Goal: Book appointment/travel/reservation

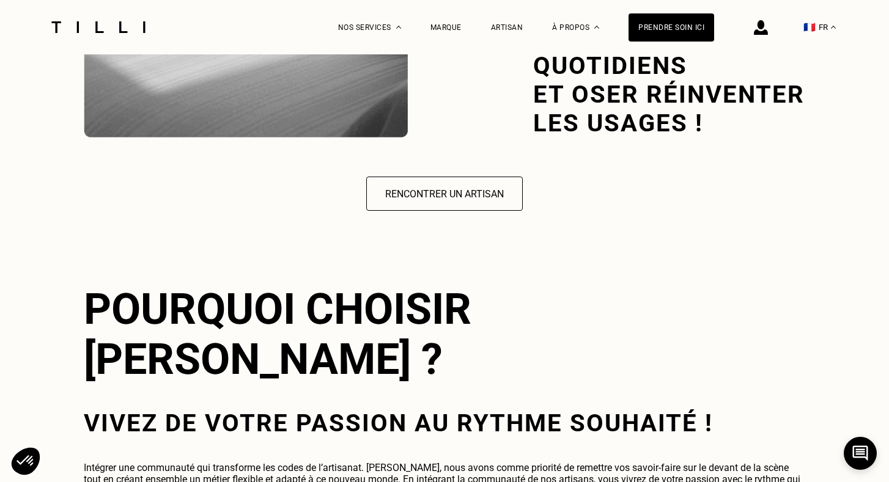
scroll to position [1892, 0]
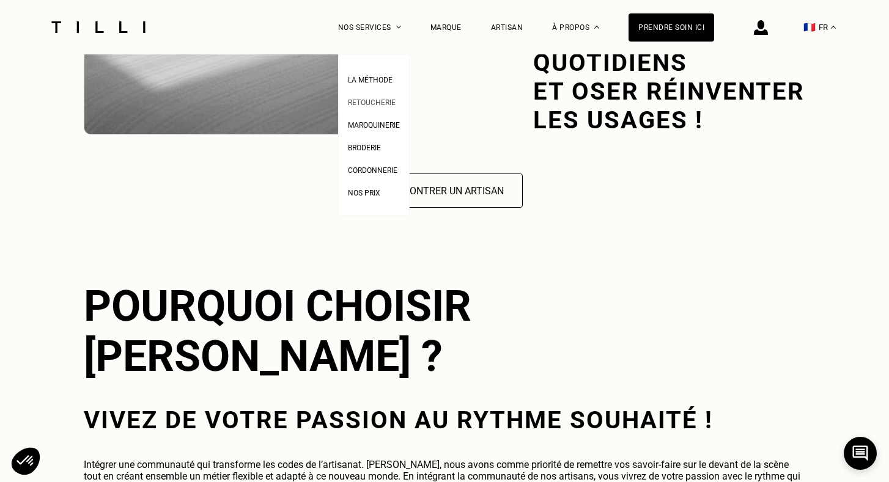
click at [382, 100] on span "Retoucherie" at bounding box center [372, 102] width 48 height 9
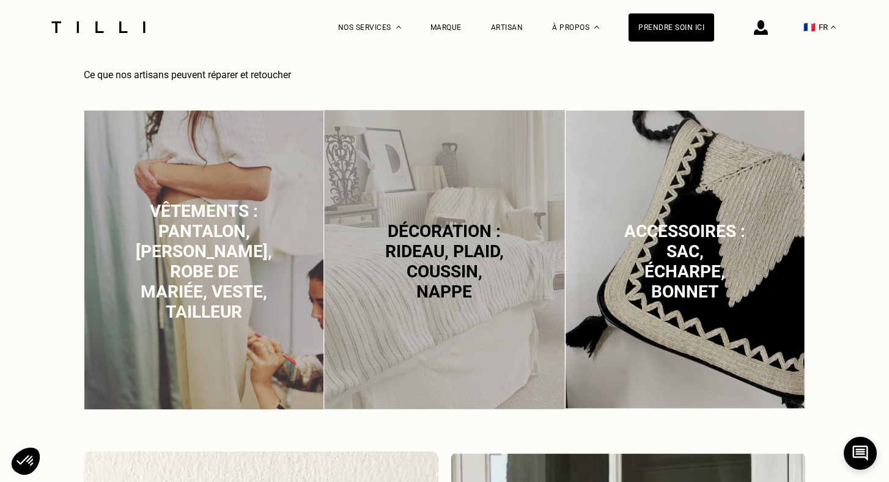
click at [208, 246] on span "Vêtements : pantalon, [PERSON_NAME], robe de mariée, veste, tailleur" at bounding box center [204, 261] width 136 height 121
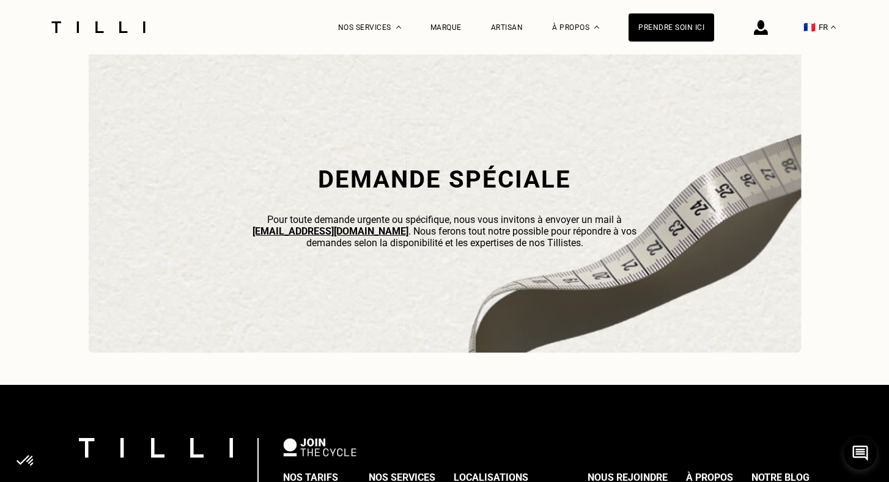
scroll to position [3553, 0]
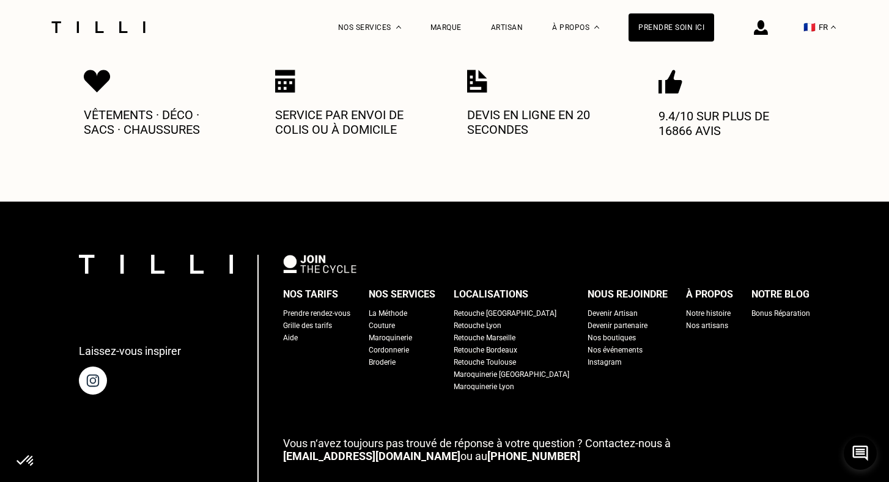
scroll to position [399, 0]
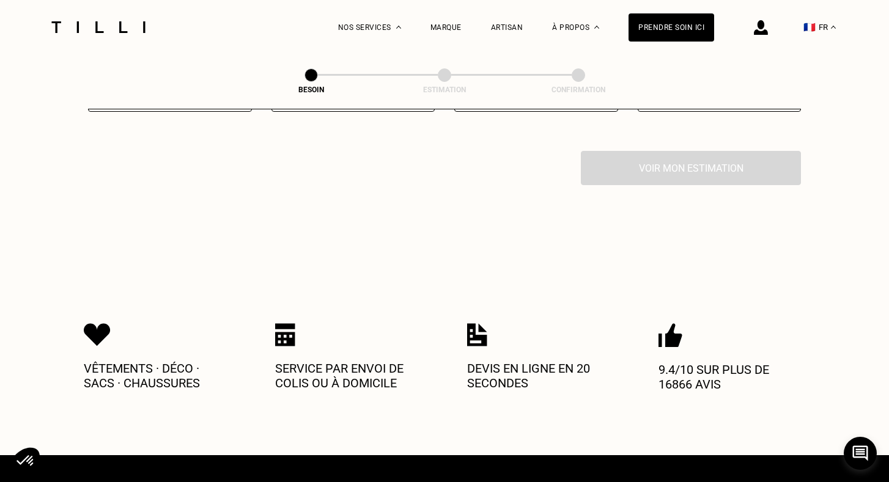
select select "FR"
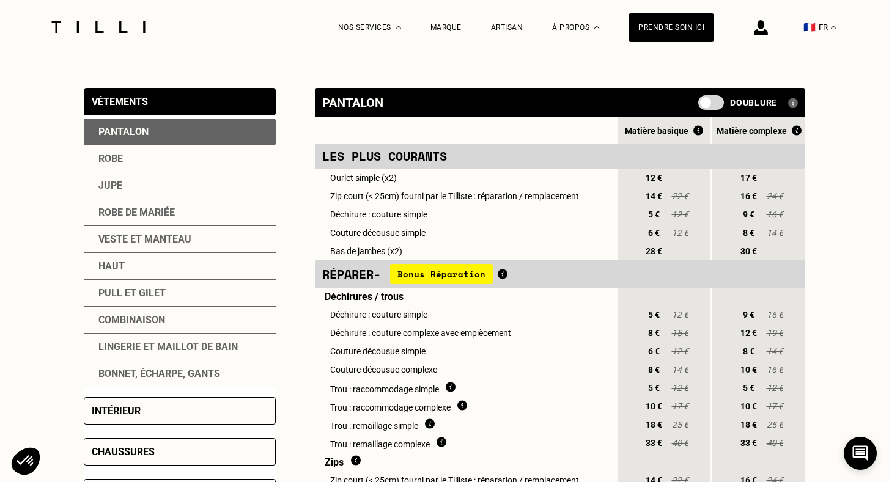
scroll to position [248, 0]
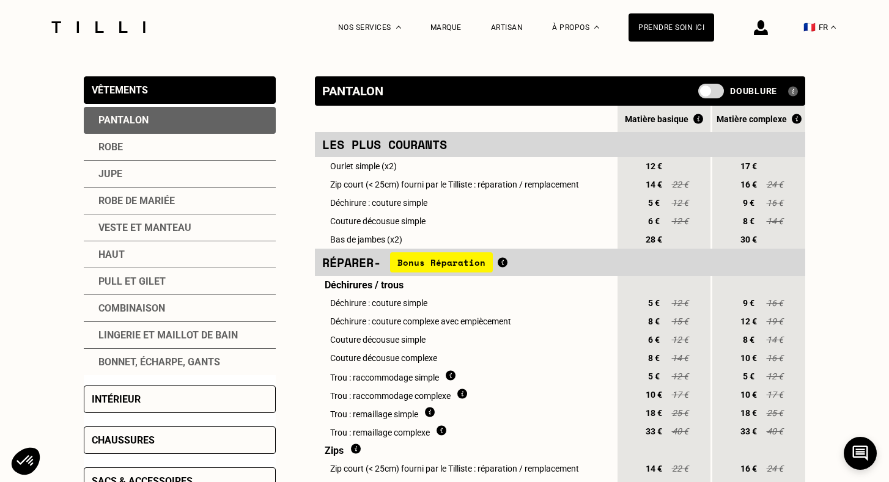
click at [129, 291] on div "Pull et gilet" at bounding box center [180, 281] width 192 height 27
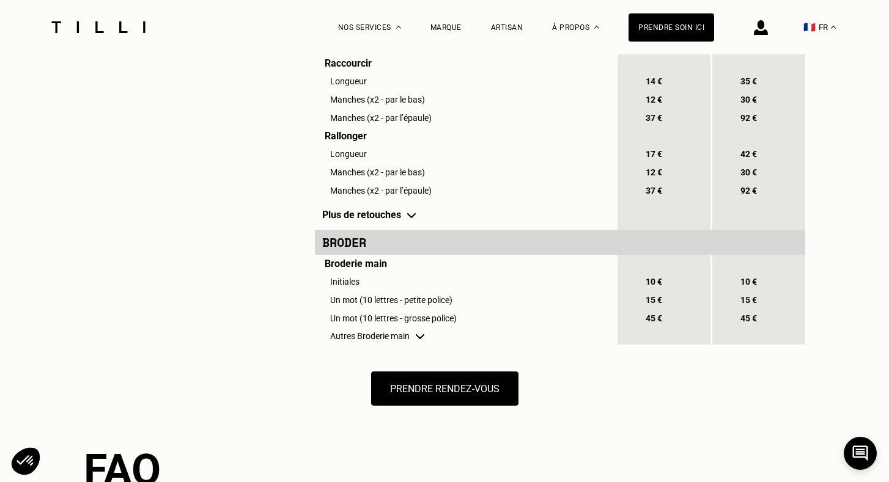
scroll to position [1091, 0]
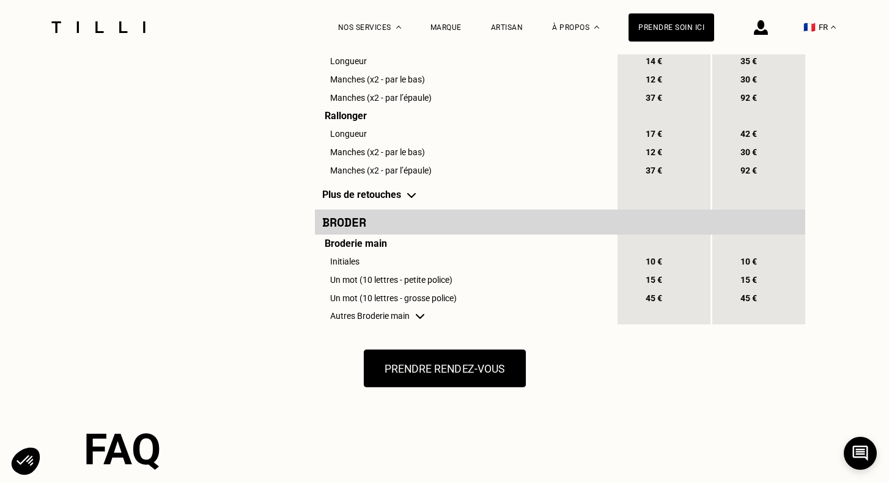
click at [430, 356] on button "Prendre rendez-vous" at bounding box center [444, 369] width 162 height 38
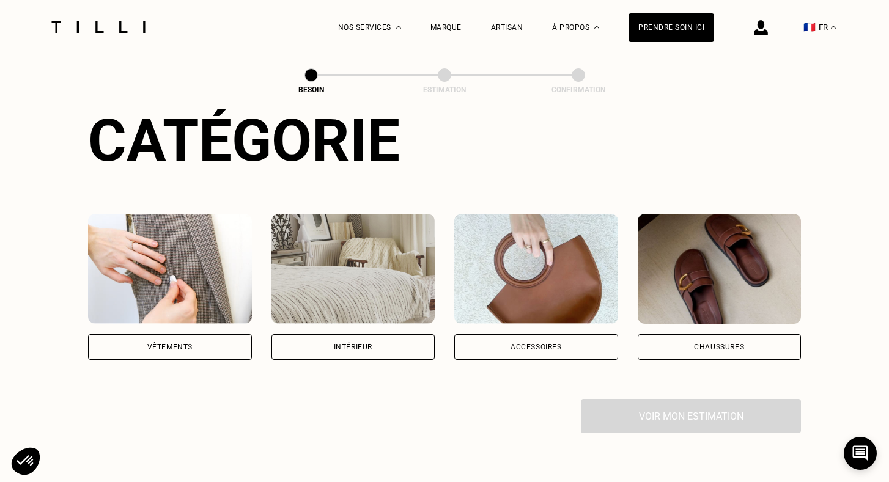
scroll to position [151, 0]
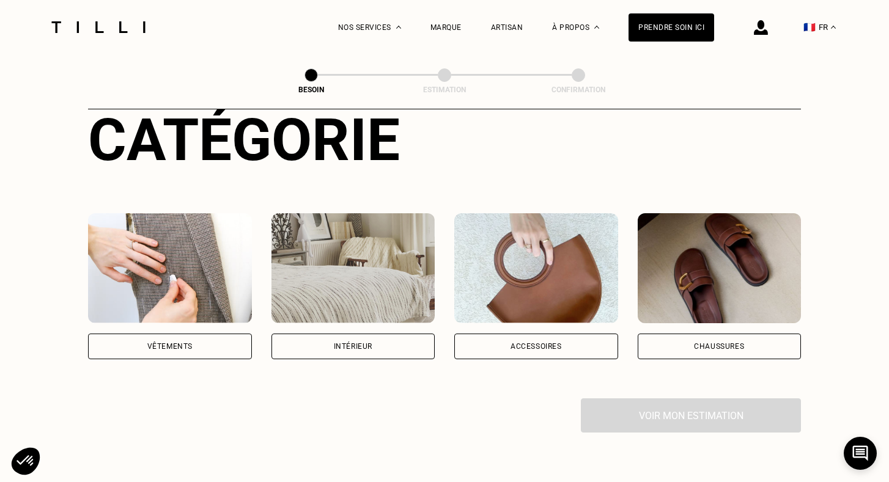
click at [144, 334] on div "Vêtements" at bounding box center [170, 347] width 164 height 26
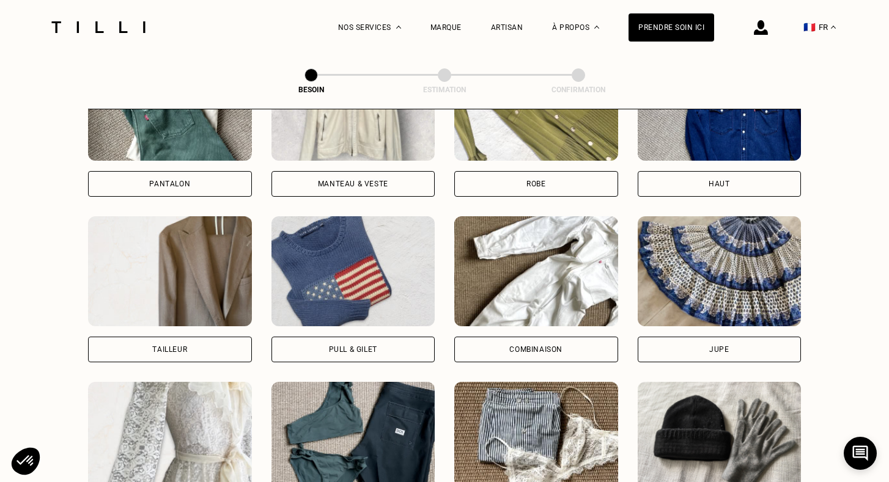
click at [333, 271] on img at bounding box center [353, 271] width 164 height 110
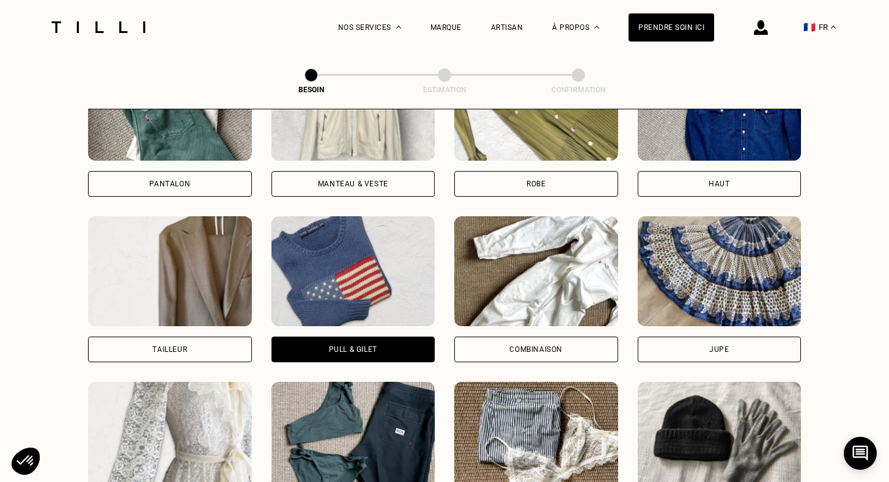
scroll to position [1061, 0]
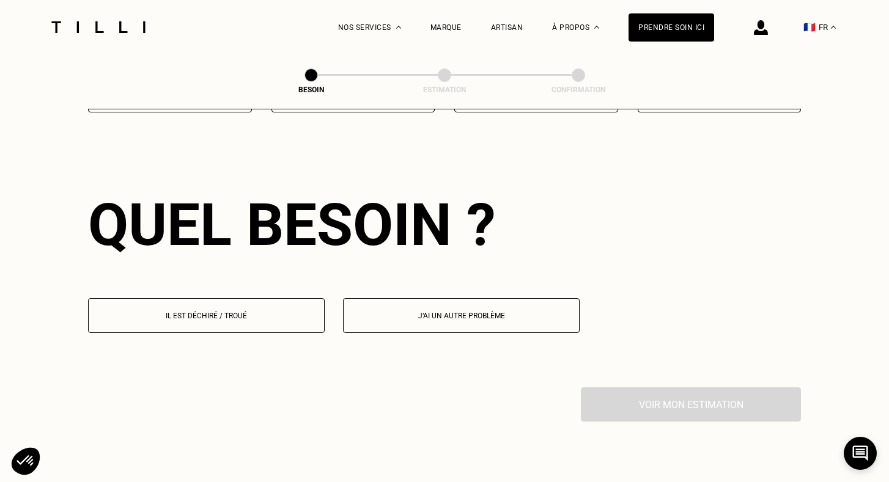
click at [287, 312] on p "Il est déchiré / troué" at bounding box center [206, 316] width 223 height 9
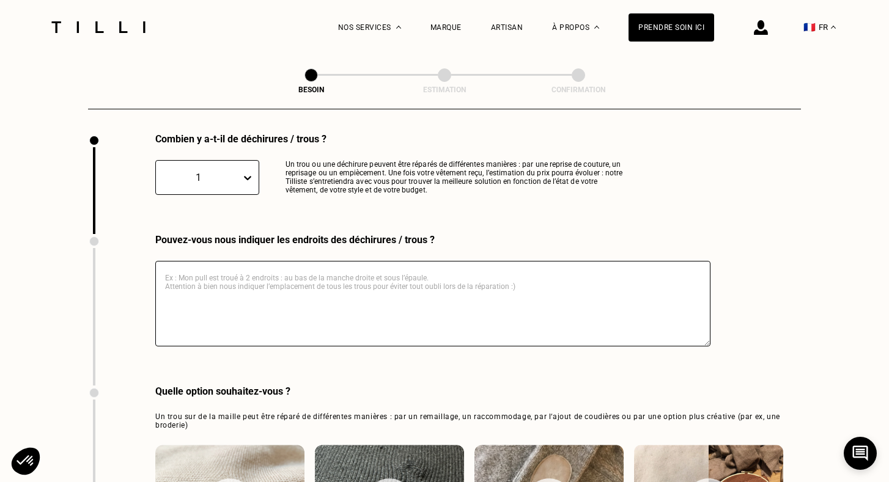
scroll to position [1315, 0]
click at [227, 179] on div "1" at bounding box center [207, 178] width 104 height 35
click at [331, 211] on div "Combien y a-t-il de déchirures / trous ? 1 Un trou ou une déchirure peuvent êtr…" at bounding box center [359, 184] width 543 height 101
click at [311, 285] on textarea at bounding box center [432, 305] width 555 height 86
type textarea "coude"
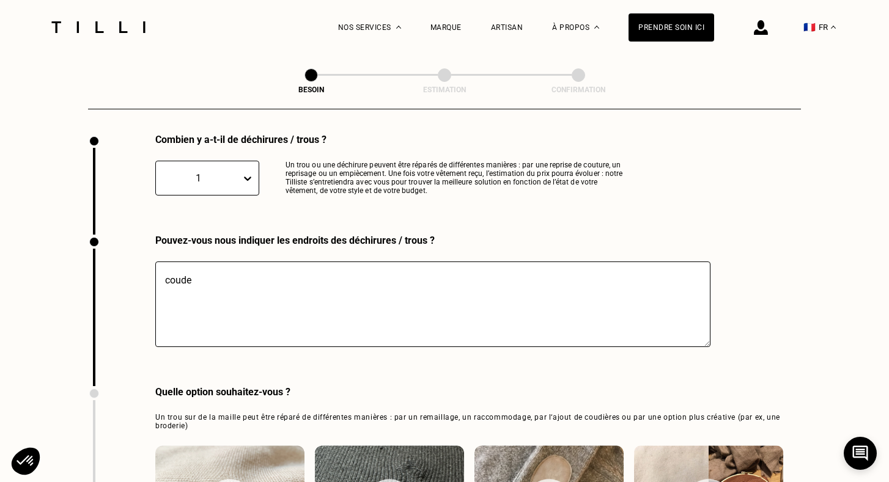
click at [537, 204] on div "Combien y a-t-il de déchirures / trous ? 1 Un trou ou une déchirure peuvent êtr…" at bounding box center [359, 184] width 543 height 101
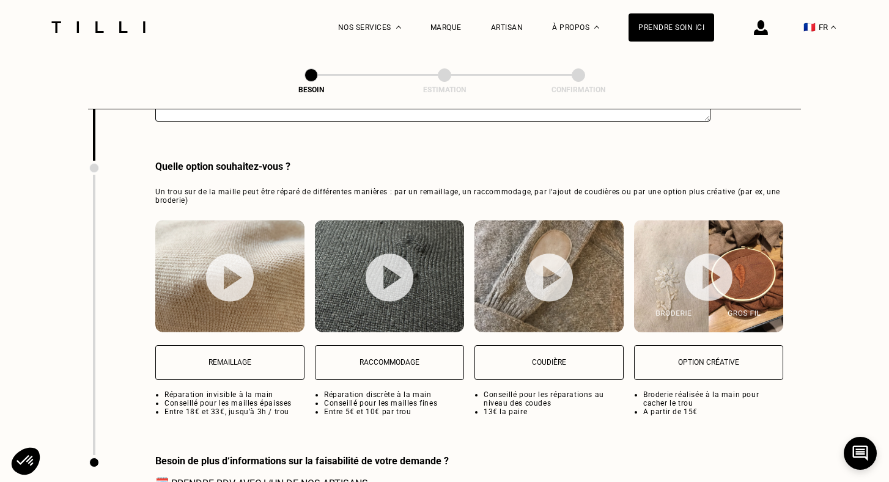
scroll to position [1542, 0]
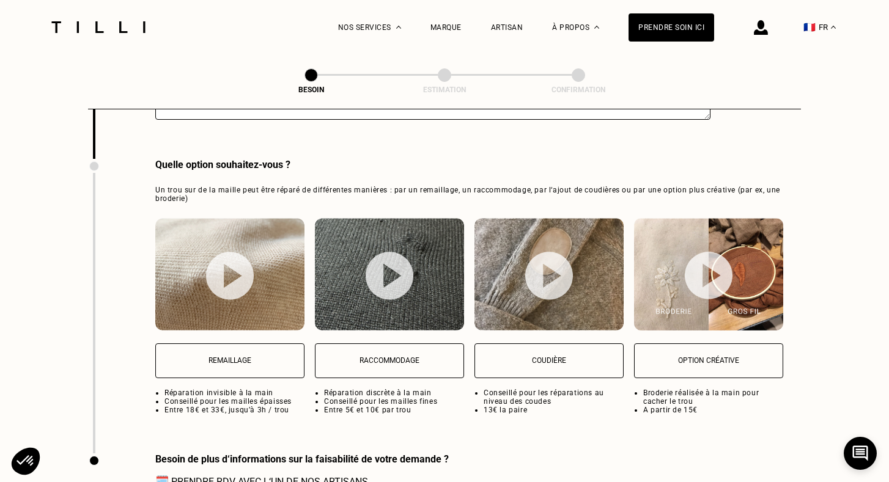
click at [221, 267] on img at bounding box center [230, 276] width 48 height 48
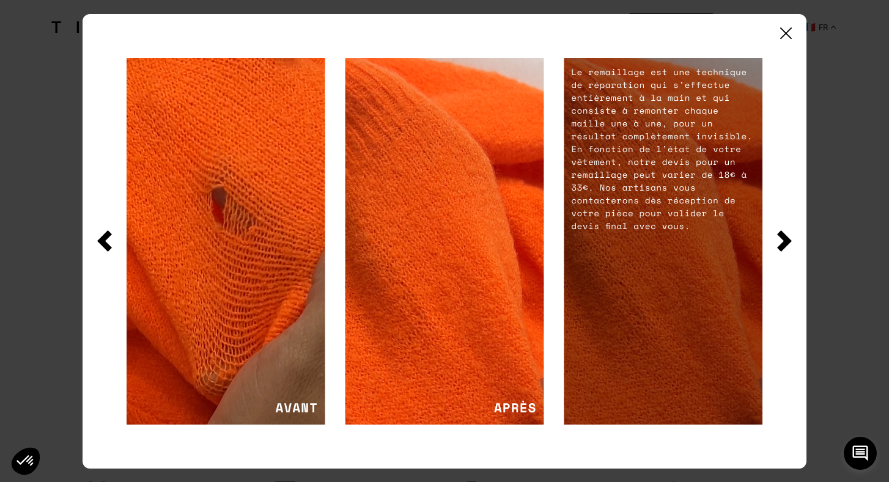
scroll to position [1845, 0]
click at [784, 238] on img at bounding box center [784, 240] width 15 height 21
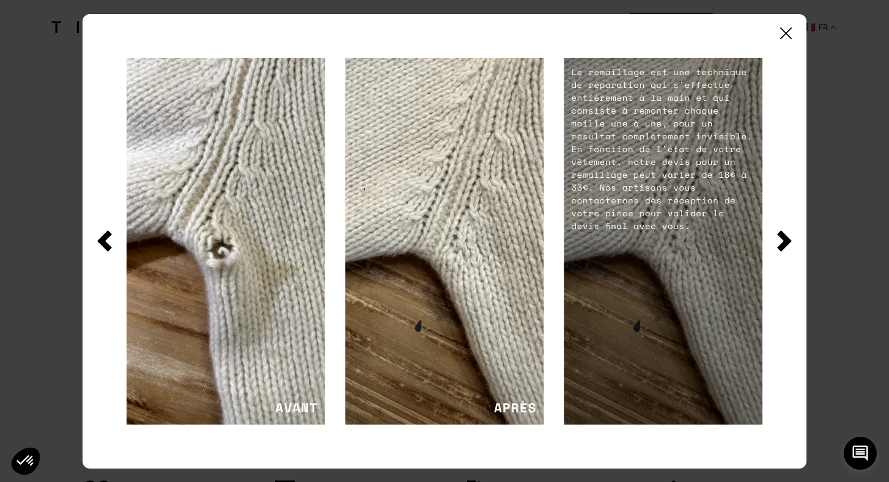
click at [779, 241] on img at bounding box center [784, 240] width 15 height 21
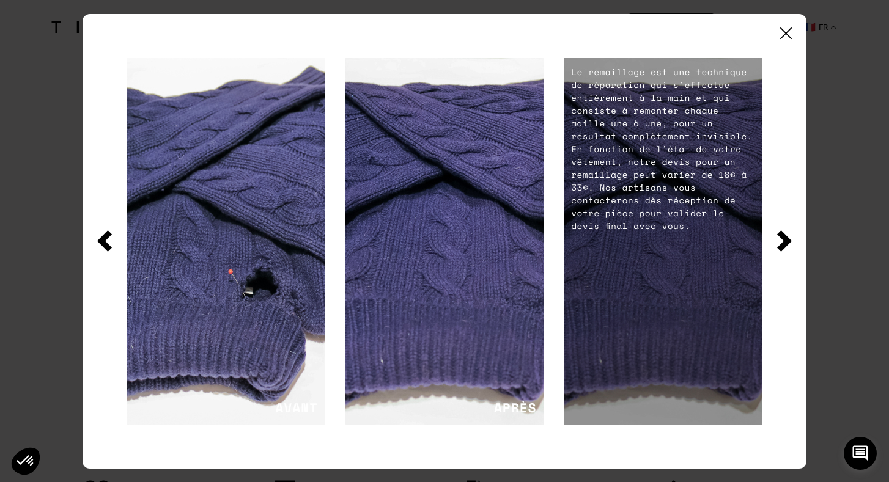
click at [783, 237] on img at bounding box center [784, 240] width 15 height 21
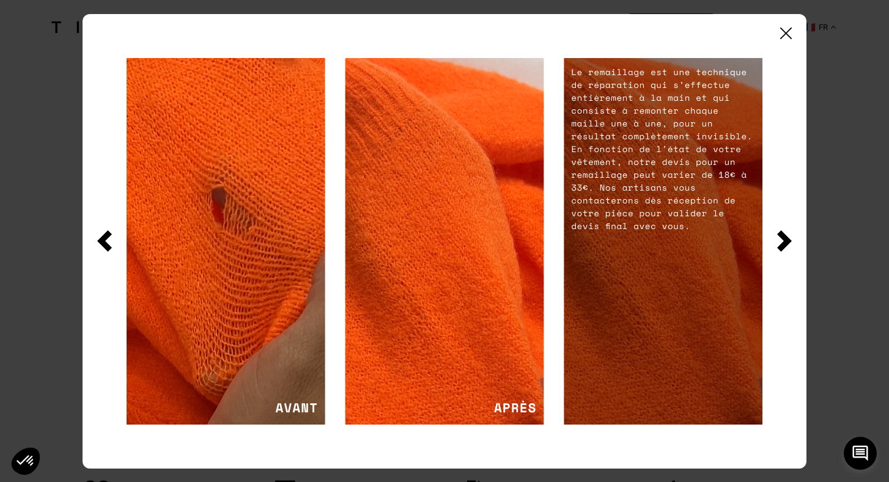
click at [783, 237] on img at bounding box center [784, 240] width 15 height 21
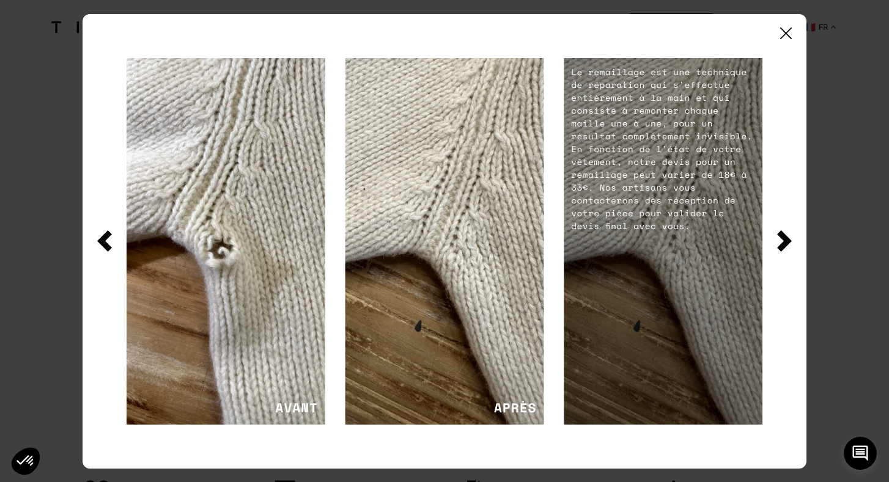
click at [787, 35] on img at bounding box center [786, 34] width 12 height 12
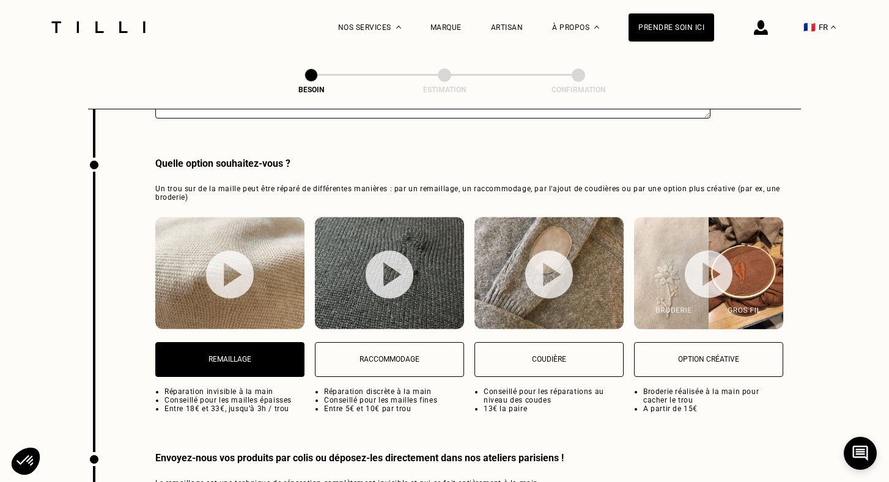
scroll to position [1544, 0]
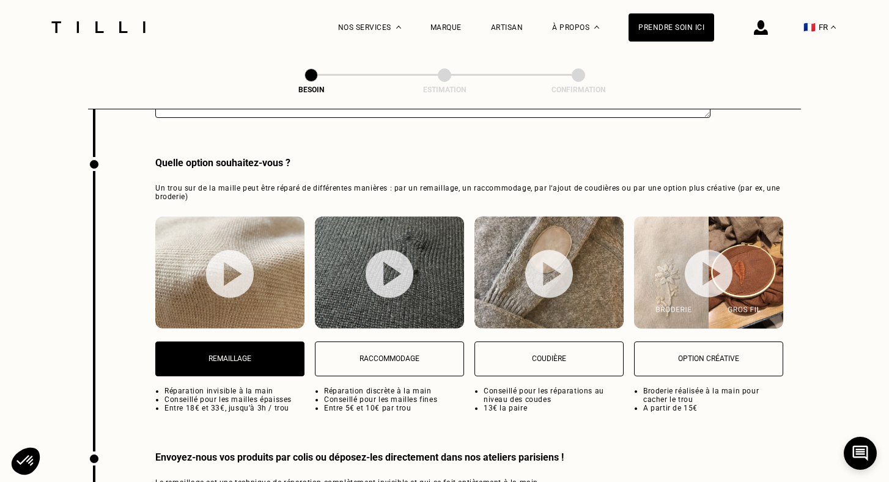
click at [390, 265] on img at bounding box center [390, 274] width 48 height 48
select select "FR"
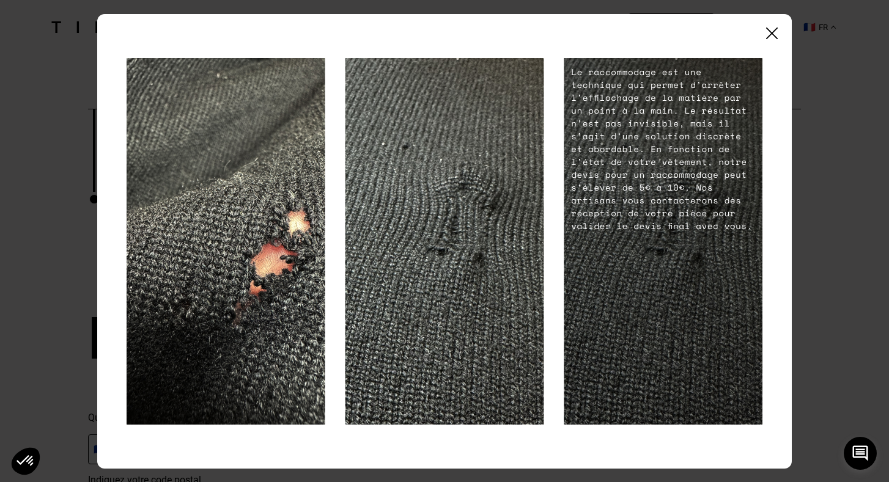
scroll to position [1845, 0]
click at [775, 32] on img at bounding box center [772, 34] width 12 height 12
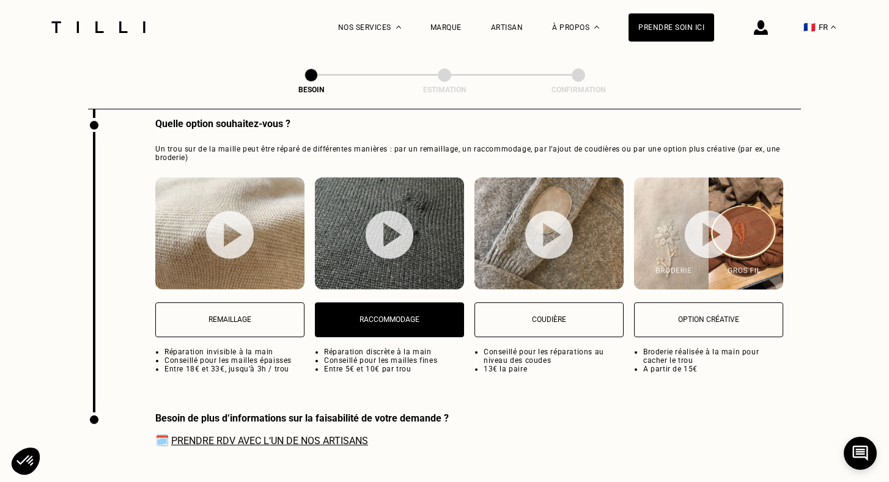
scroll to position [1577, 0]
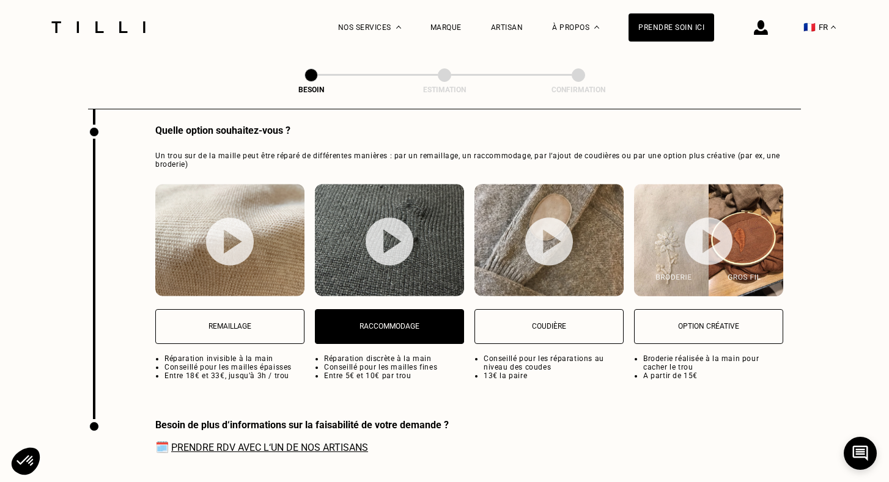
click at [512, 322] on p "Coudière" at bounding box center [549, 326] width 136 height 9
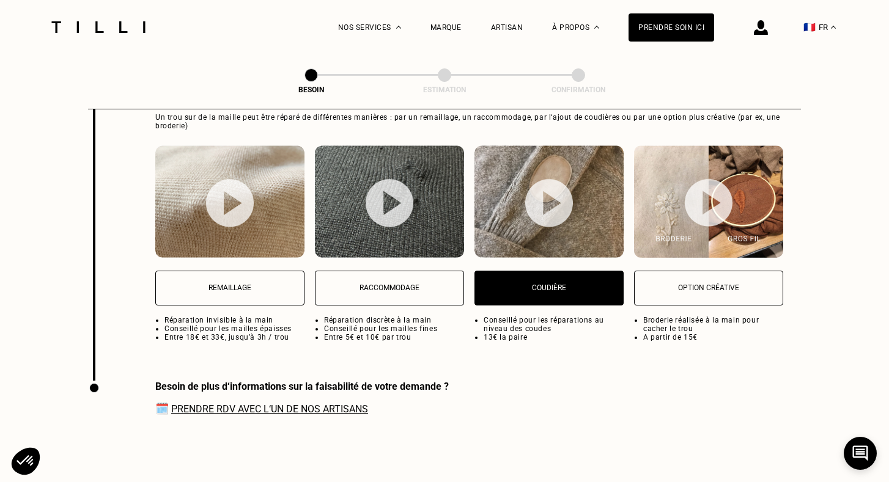
scroll to position [1618, 0]
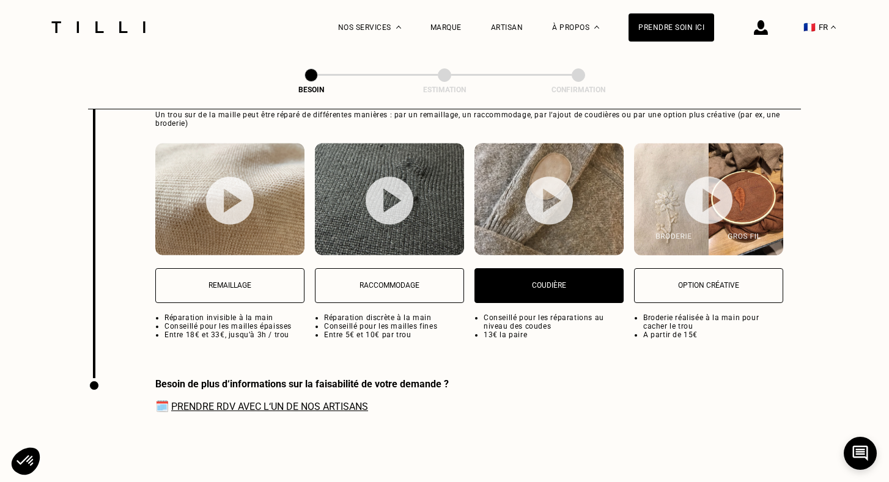
click at [204, 268] on button "Remaillage" at bounding box center [229, 285] width 149 height 35
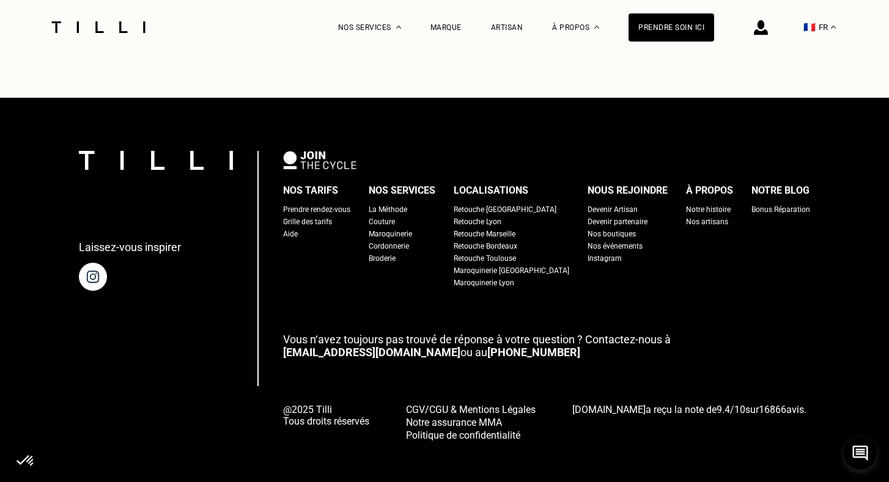
scroll to position [2361, 0]
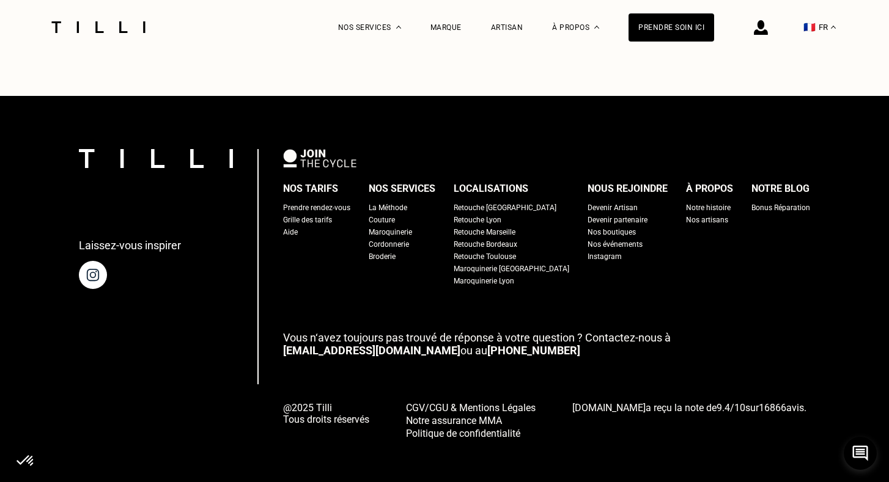
click at [339, 202] on div "Prendre rendez-vous" at bounding box center [316, 208] width 67 height 12
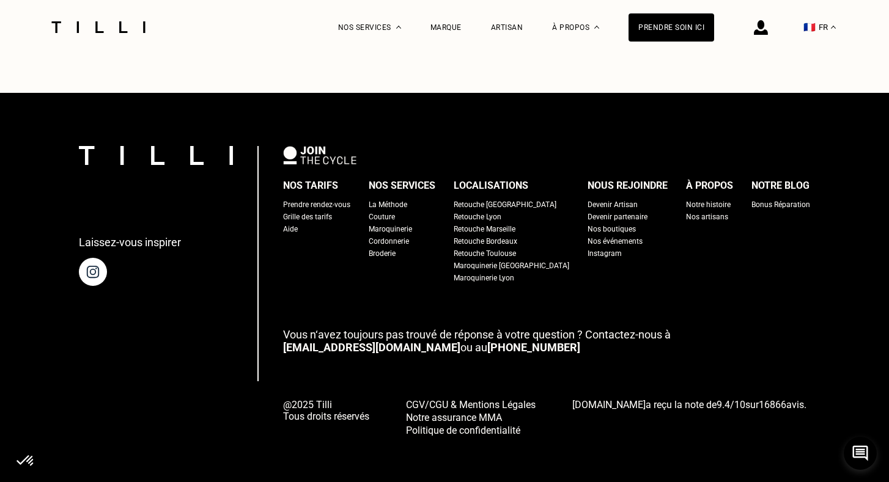
scroll to position [2356, 0]
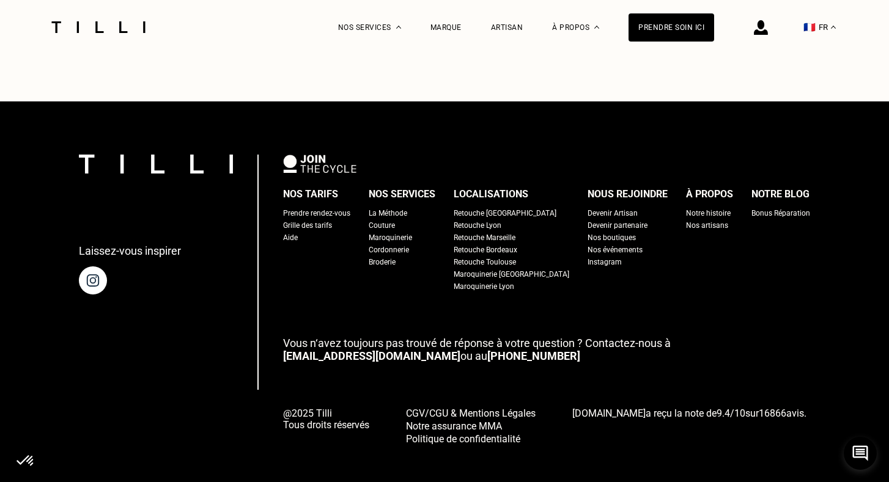
click at [588, 232] on div "Nos boutiques" at bounding box center [612, 238] width 48 height 12
